Goal: Information Seeking & Learning: Learn about a topic

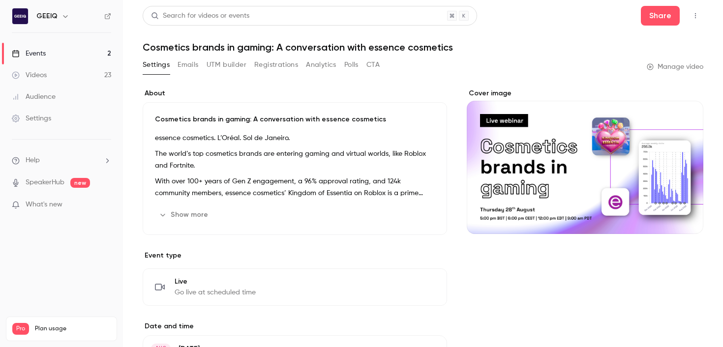
click at [70, 49] on link "Events 2" at bounding box center [61, 54] width 123 height 22
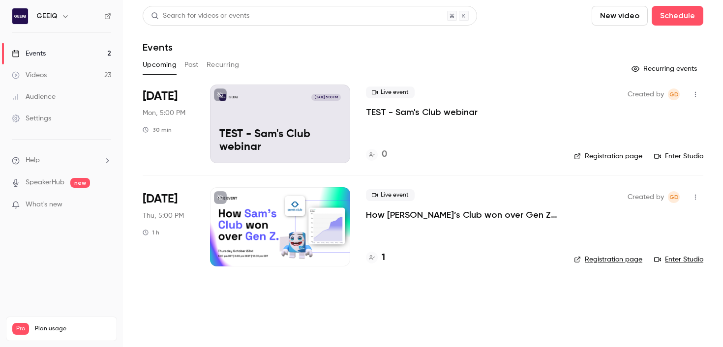
click at [619, 44] on div "Events" at bounding box center [423, 47] width 560 height 12
click at [457, 218] on p "How [PERSON_NAME]’s Club won over Gen Z & Alpha" at bounding box center [462, 215] width 192 height 12
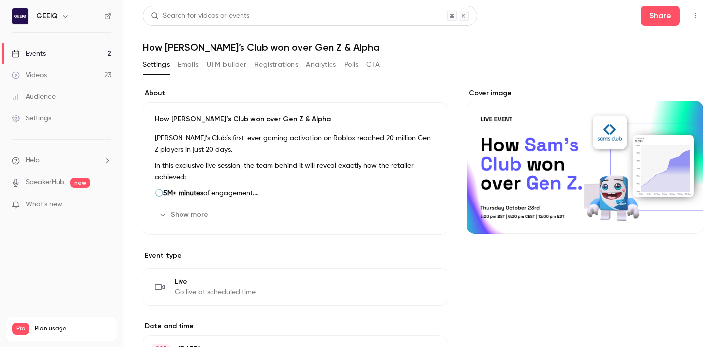
click at [268, 65] on button "Registrations" at bounding box center [276, 65] width 44 height 16
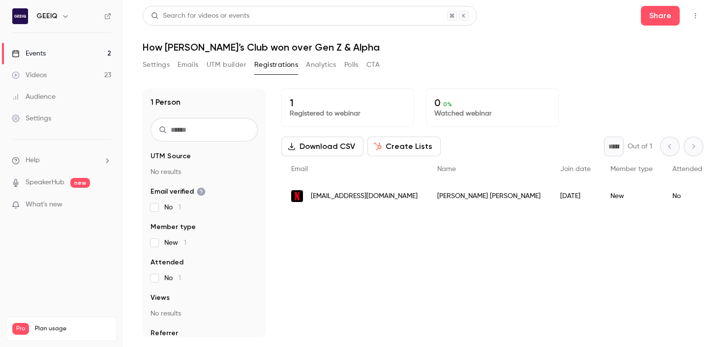
click at [74, 49] on link "Events 2" at bounding box center [61, 54] width 123 height 22
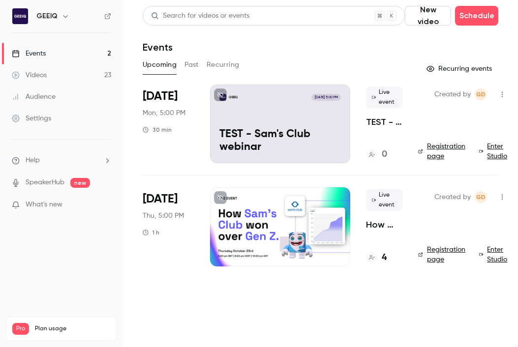
click at [383, 227] on p "How [PERSON_NAME]’s Club won over Gen Z & Alpha" at bounding box center [384, 225] width 36 height 12
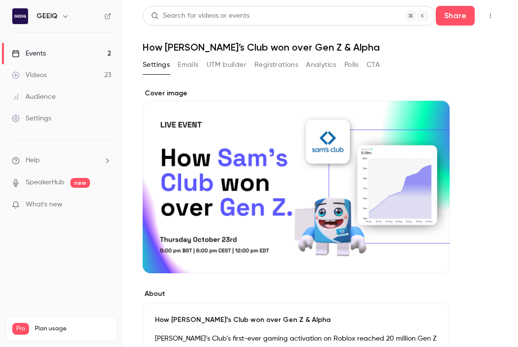
click at [272, 66] on button "Registrations" at bounding box center [276, 65] width 44 height 16
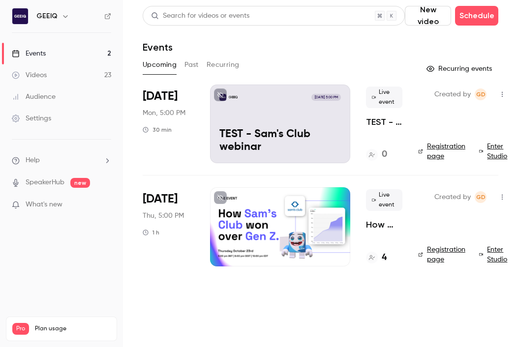
click at [373, 227] on p "How [PERSON_NAME]’s Club won over Gen Z & Alpha" at bounding box center [384, 225] width 36 height 12
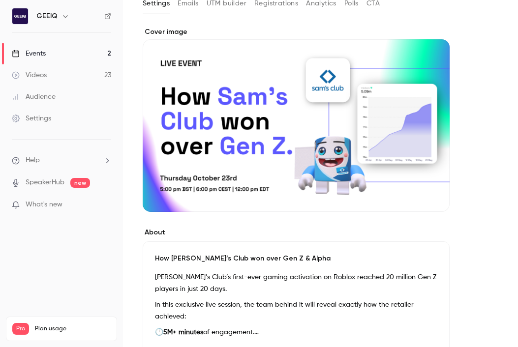
scroll to position [144, 0]
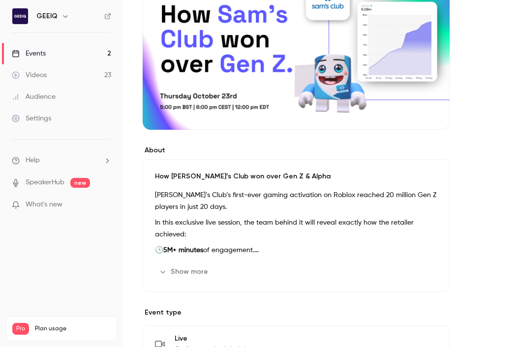
click at [277, 217] on p "In this exclusive live session, the team behind it will reveal exactly how the …" at bounding box center [296, 229] width 282 height 24
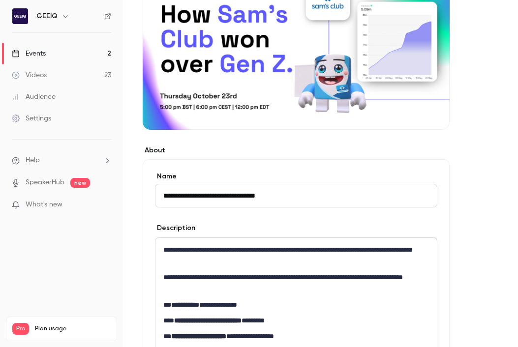
click at [272, 274] on p "**********" at bounding box center [295, 283] width 265 height 24
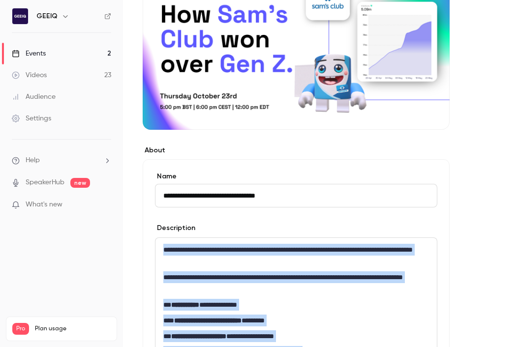
copy div "**********"
click at [76, 49] on link "Events 2" at bounding box center [61, 54] width 123 height 22
